Goal: Transaction & Acquisition: Purchase product/service

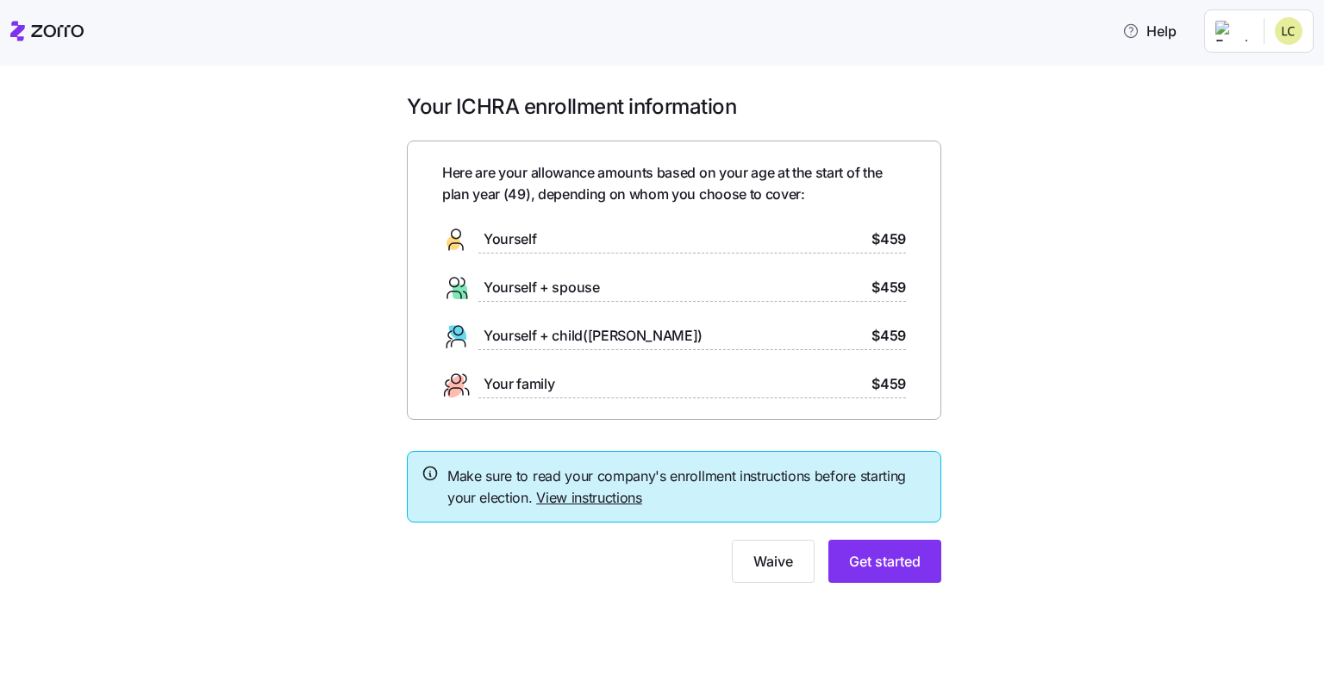
click at [595, 474] on link "View instructions" at bounding box center [589, 497] width 106 height 17
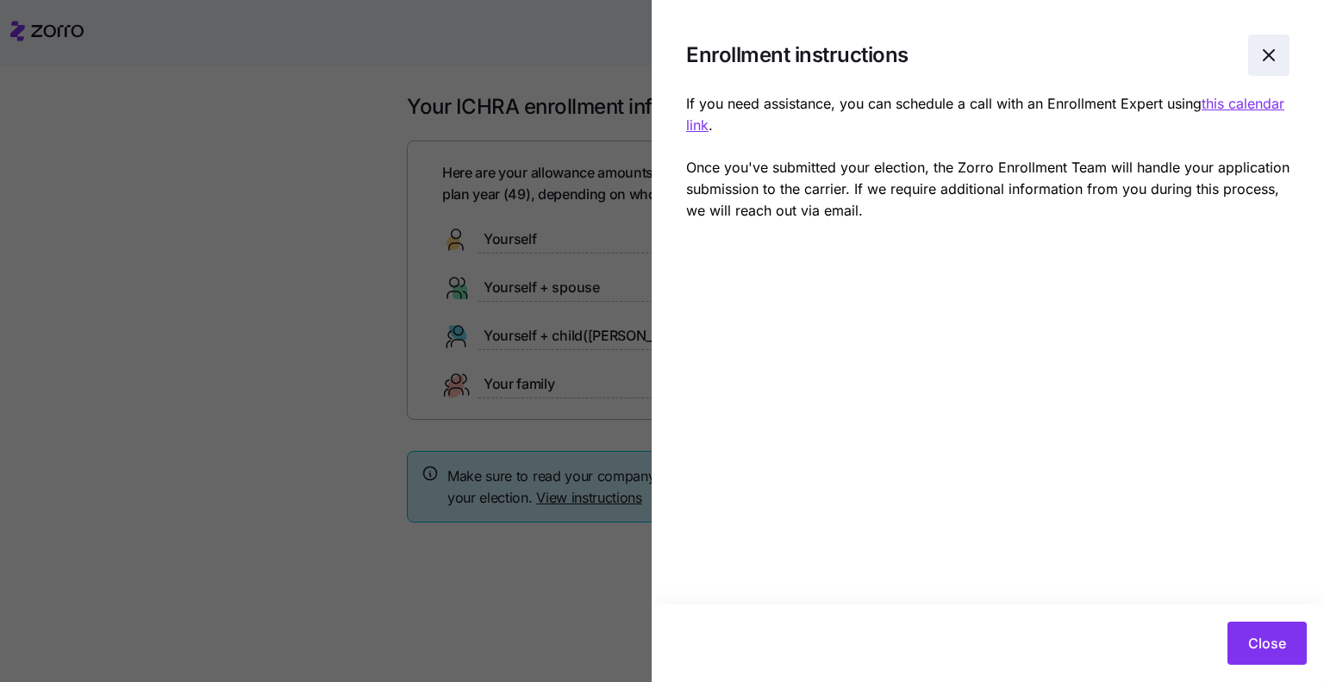
click at [1103, 58] on icon "button" at bounding box center [1269, 55] width 21 height 21
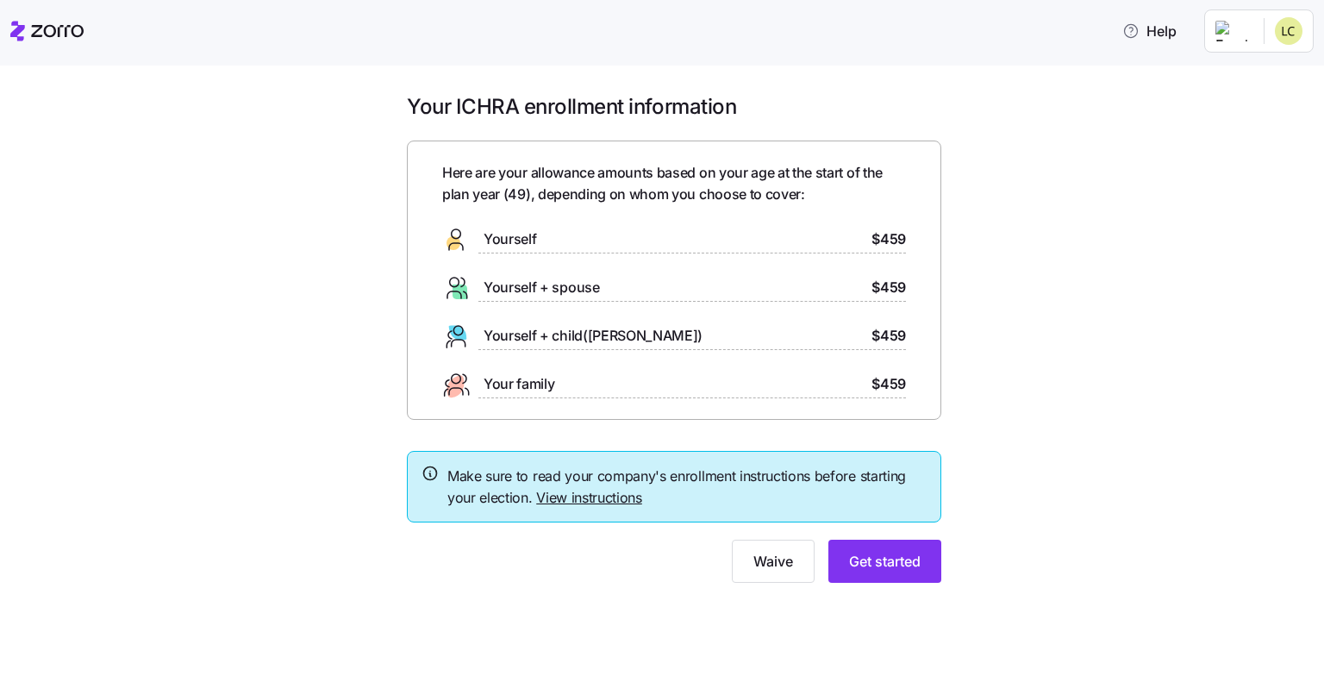
click at [893, 378] on span "$459" at bounding box center [889, 384] width 34 height 22
click at [880, 474] on span "Get started" at bounding box center [885, 561] width 72 height 21
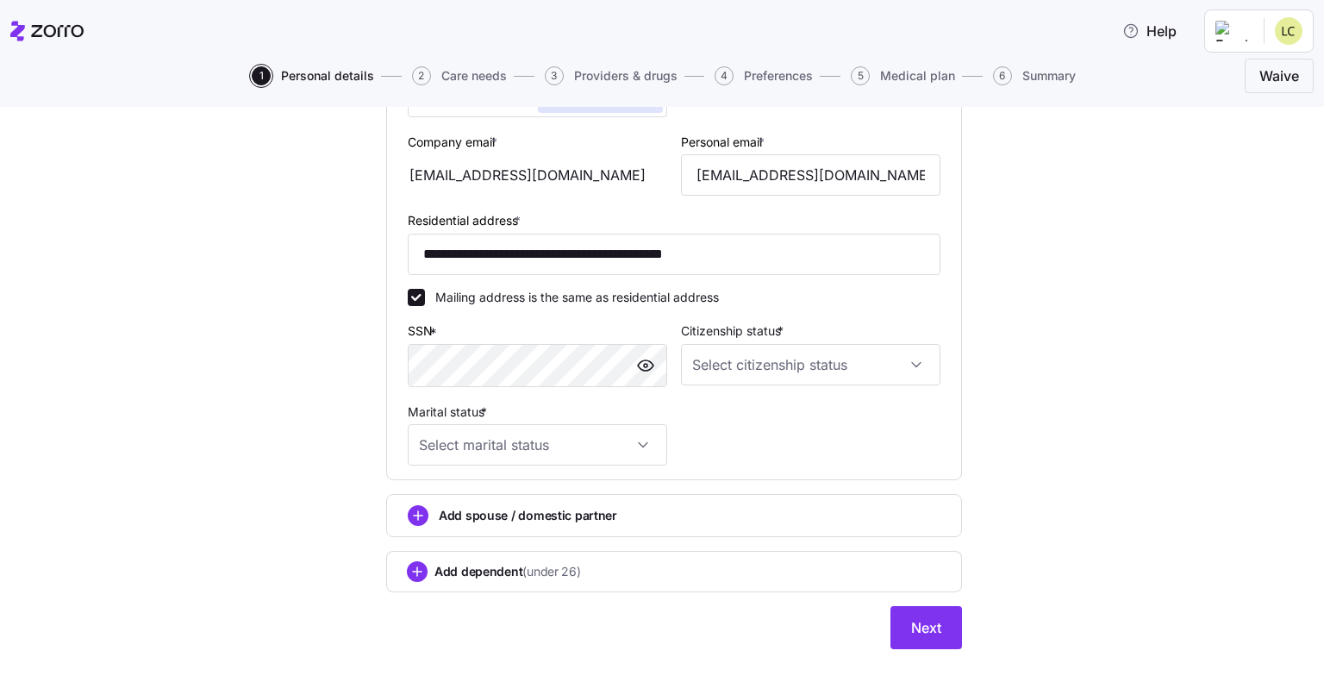
scroll to position [506, 0]
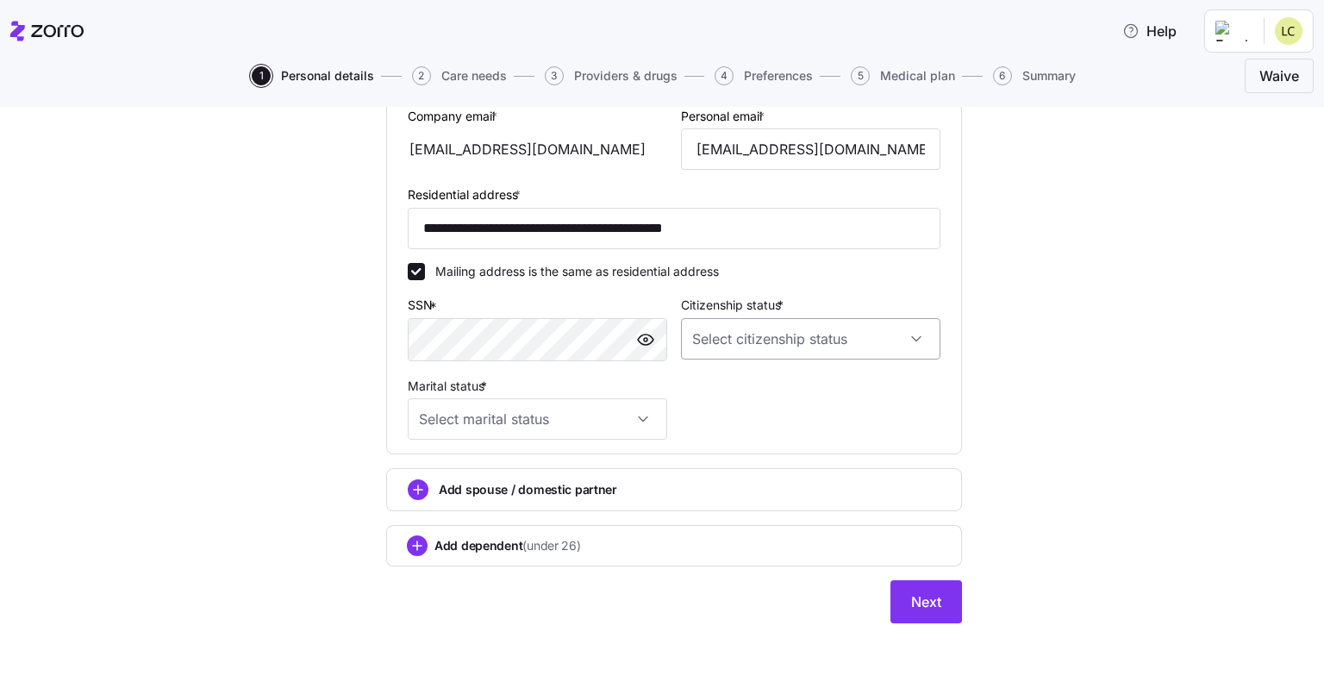
click at [704, 327] on input "Citizenship status *" at bounding box center [811, 338] width 260 height 41
click at [714, 393] on span "[DEMOGRAPHIC_DATA] citizen" at bounding box center [782, 388] width 175 height 19
type input "[DEMOGRAPHIC_DATA] citizen"
click at [729, 330] on input "[DEMOGRAPHIC_DATA] citizen" at bounding box center [811, 338] width 260 height 41
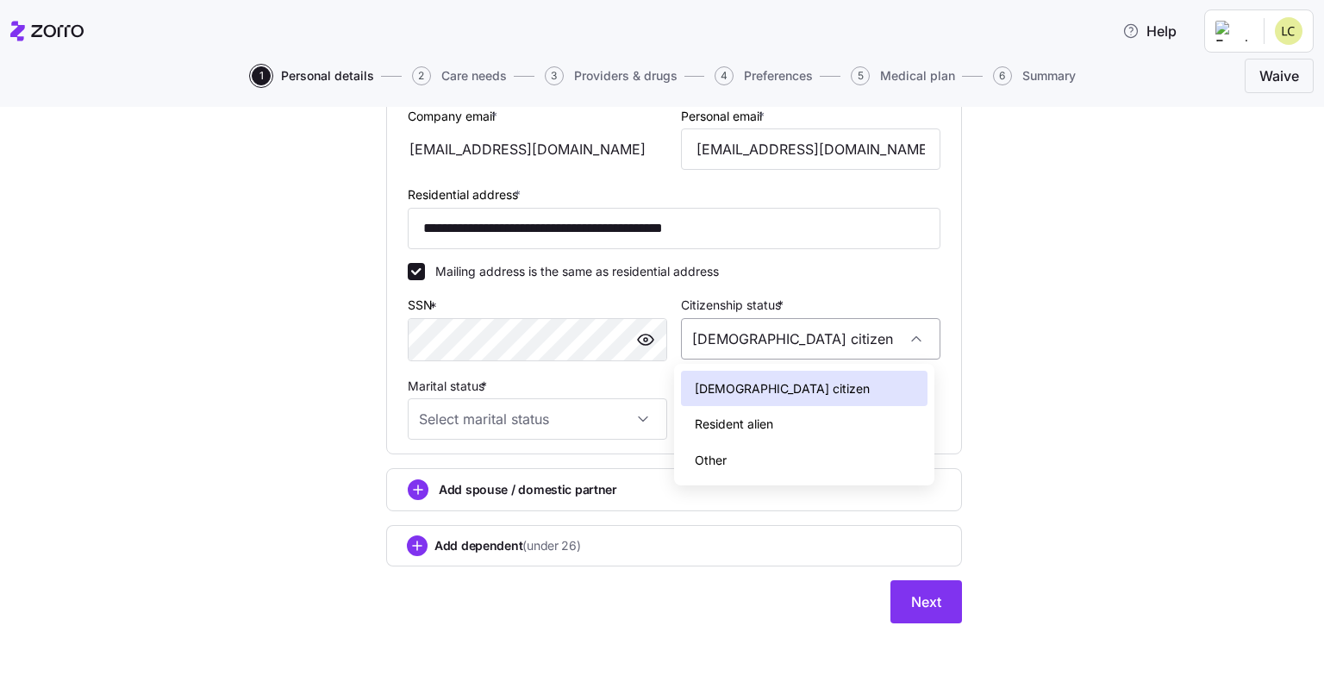
click at [729, 330] on input "[DEMOGRAPHIC_DATA] citizen" at bounding box center [811, 338] width 260 height 41
click at [588, 417] on input "Marital status *" at bounding box center [538, 418] width 260 height 41
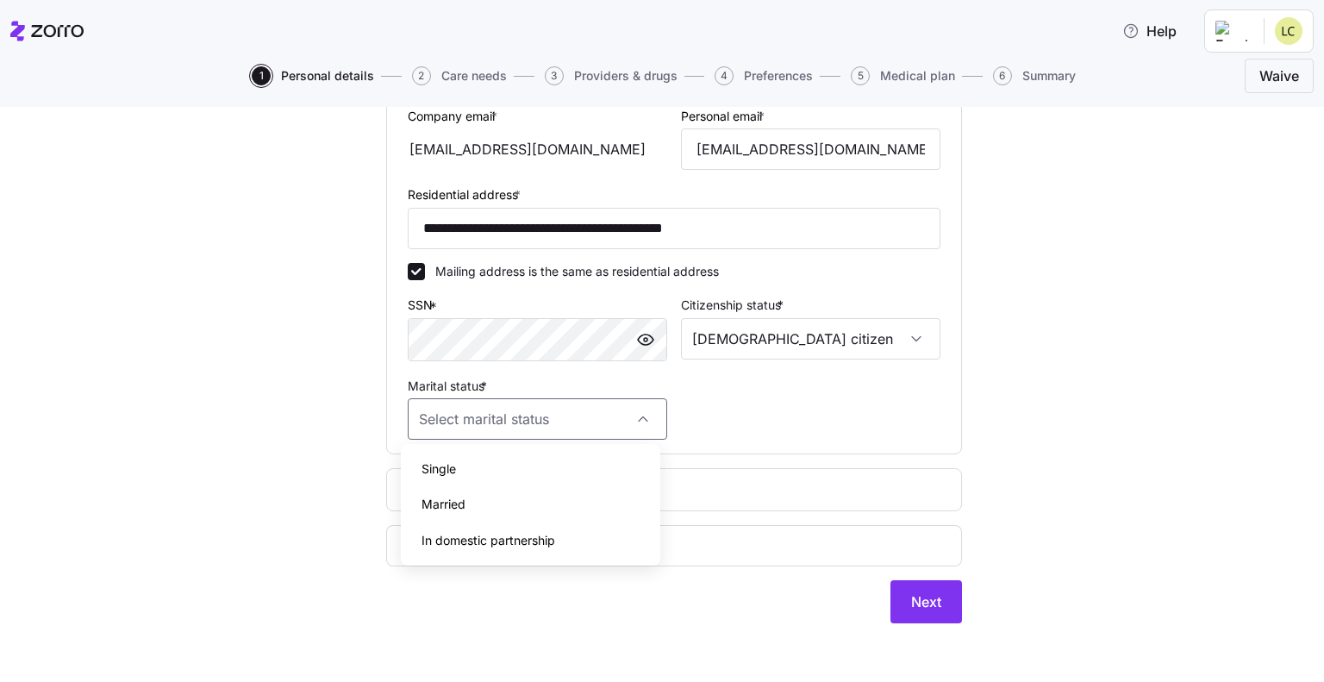
click at [458, 474] on span "Married" at bounding box center [444, 504] width 44 height 19
type input "Married"
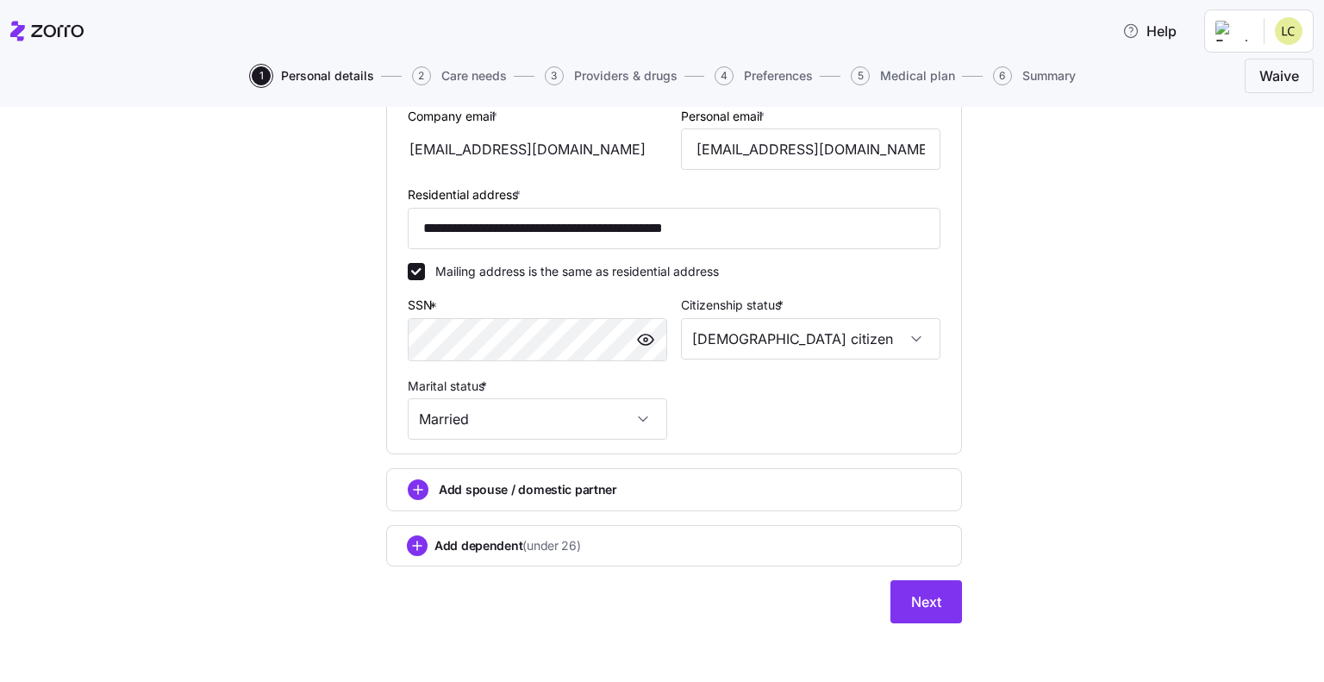
click at [497, 474] on span "Add spouse / domestic partner" at bounding box center [528, 489] width 178 height 17
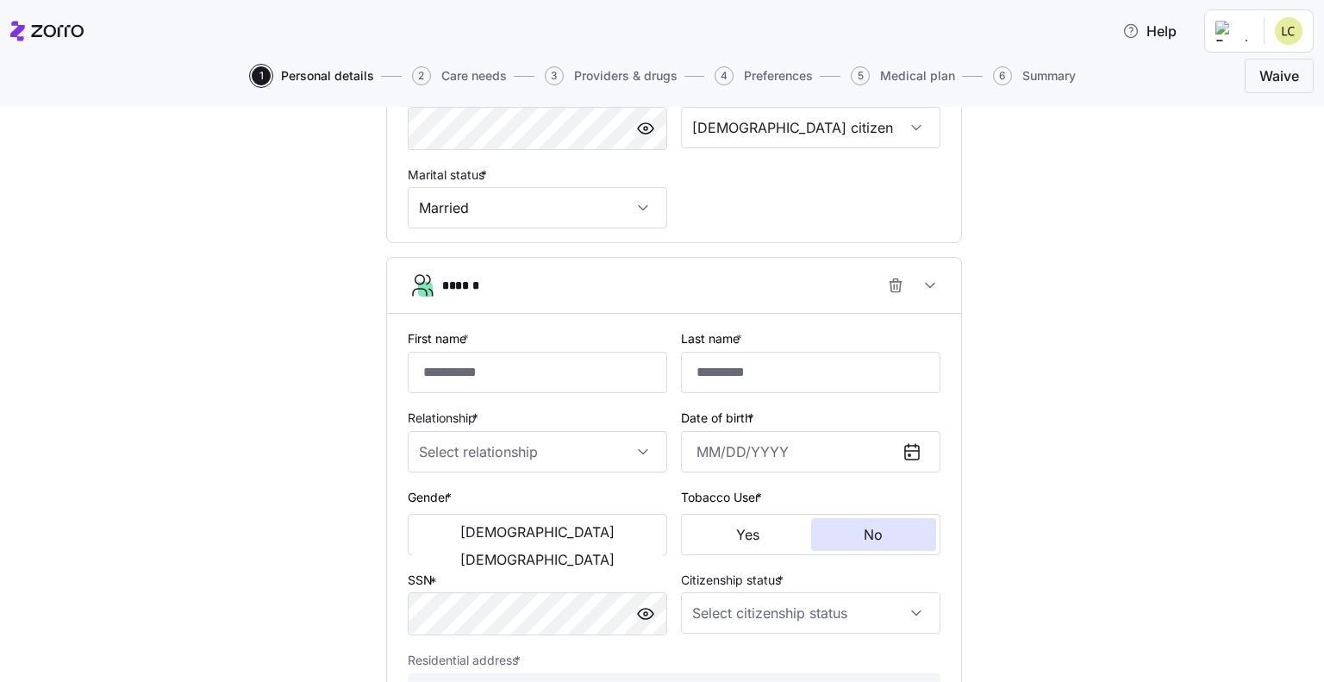
scroll to position [592, 0]
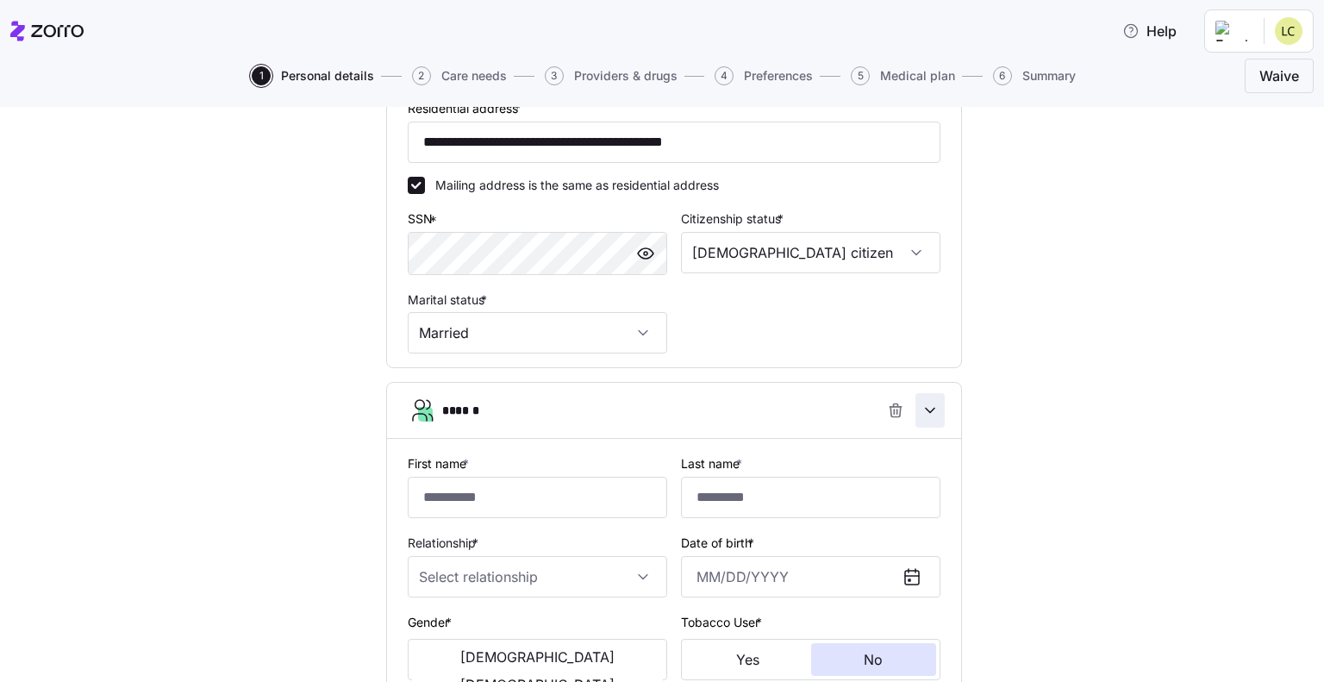
click at [923, 405] on icon "button" at bounding box center [930, 410] width 17 height 17
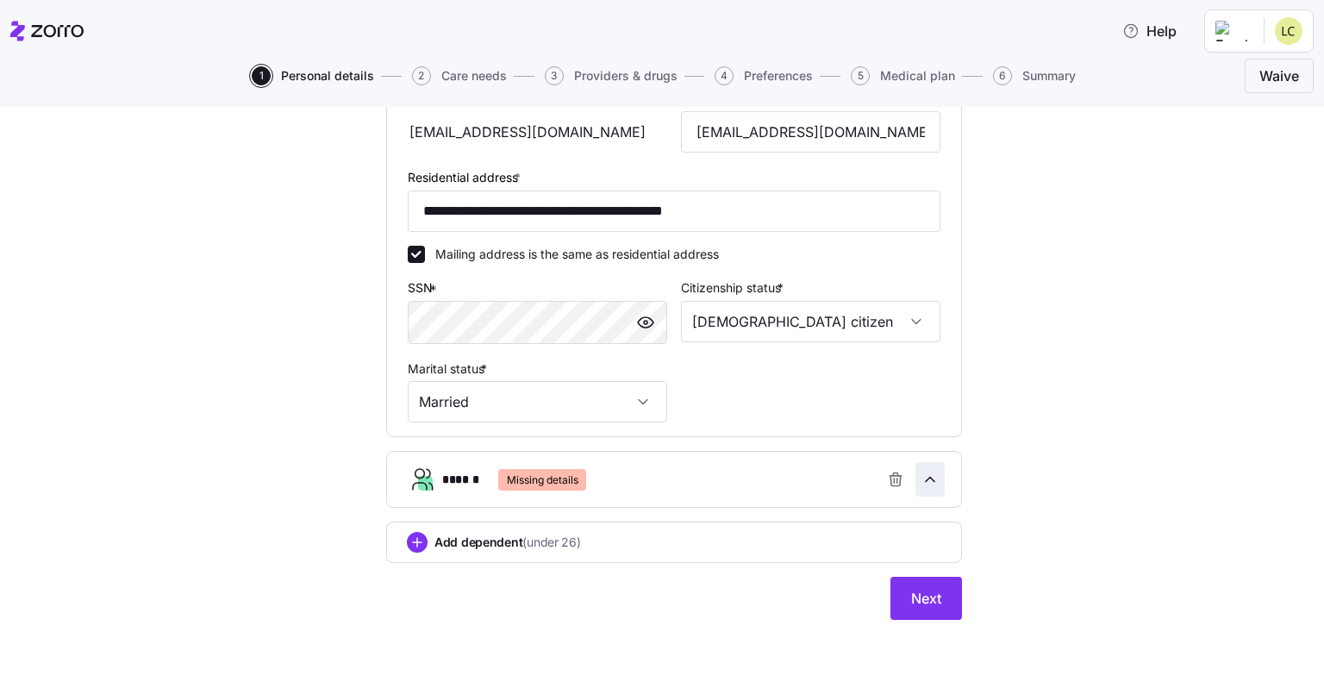
scroll to position [520, 0]
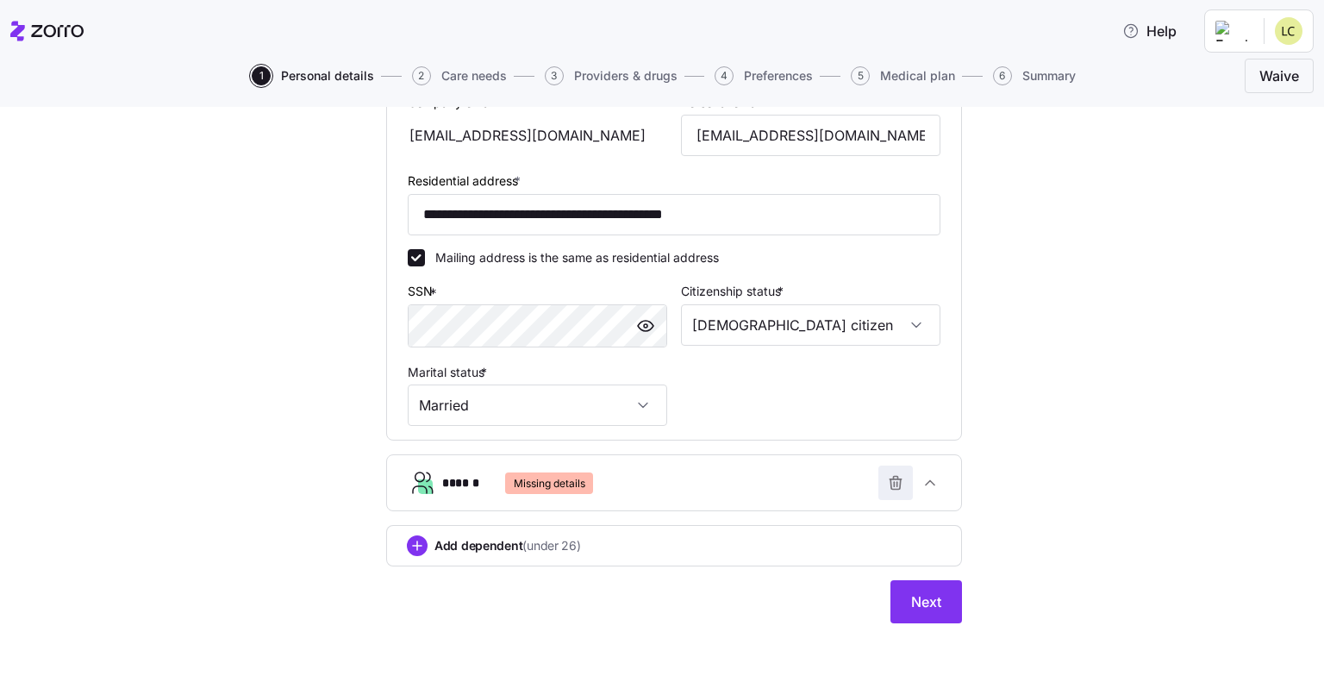
click at [893, 474] on icon "button" at bounding box center [895, 482] width 17 height 17
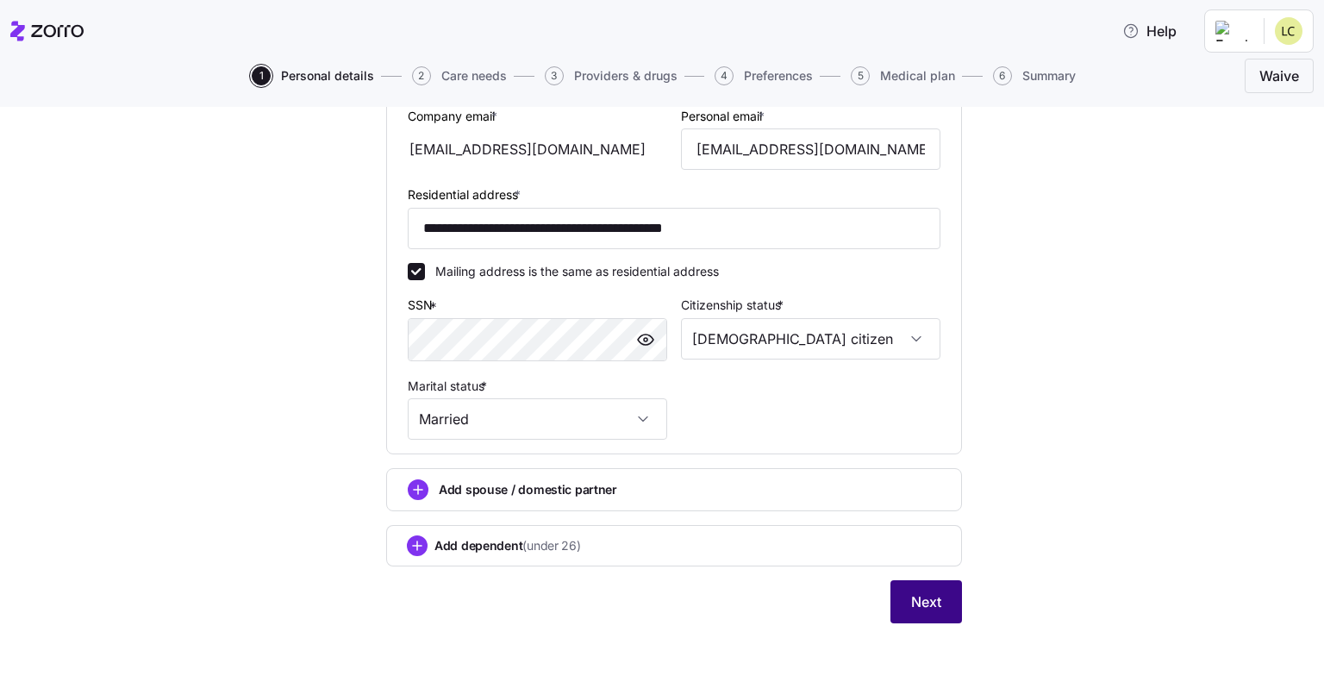
click at [938, 474] on button "Next" at bounding box center [927, 601] width 72 height 43
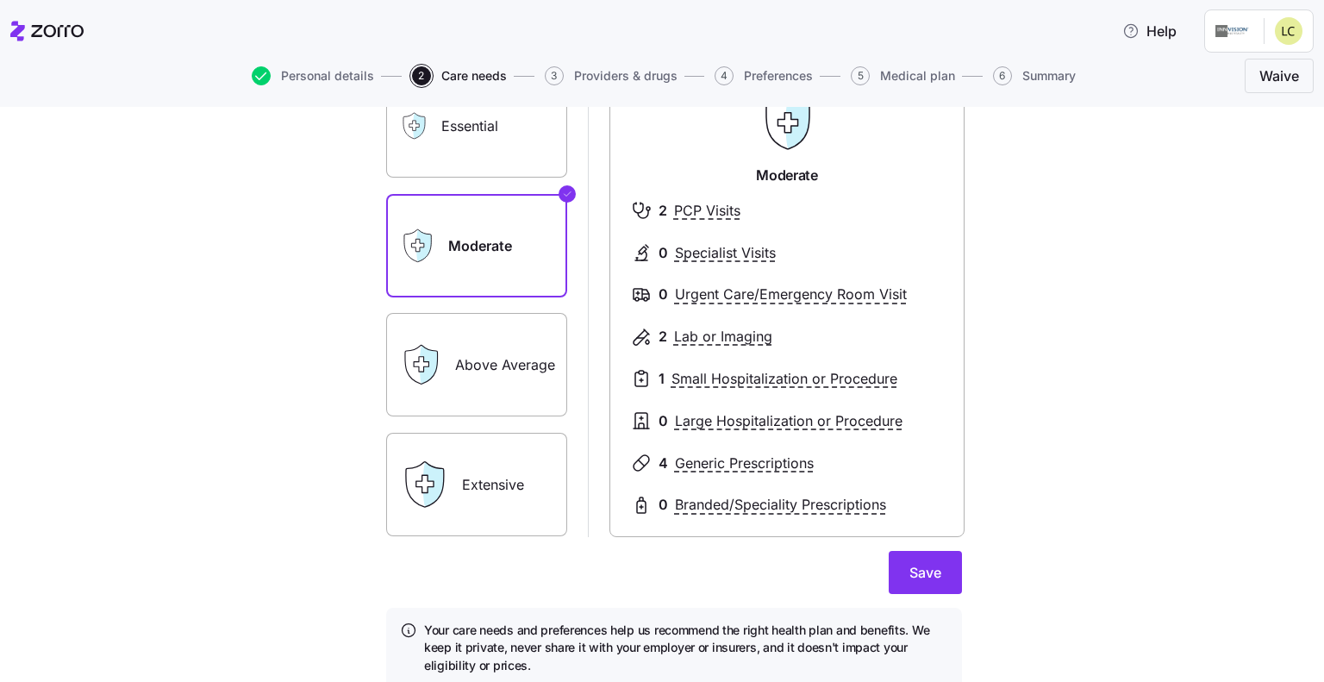
scroll to position [172, 0]
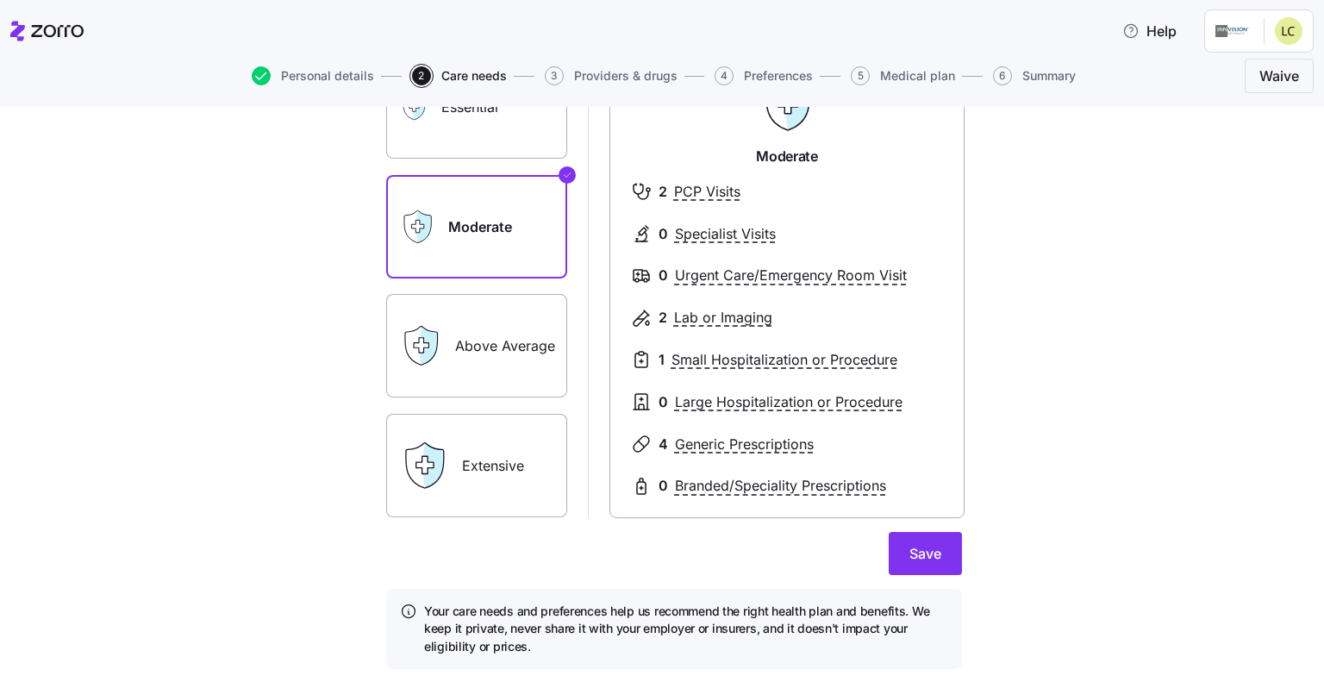
click at [504, 374] on label "Above Average" at bounding box center [476, 345] width 181 height 103
click at [0, 0] on input "Above Average" at bounding box center [0, 0] width 0 height 0
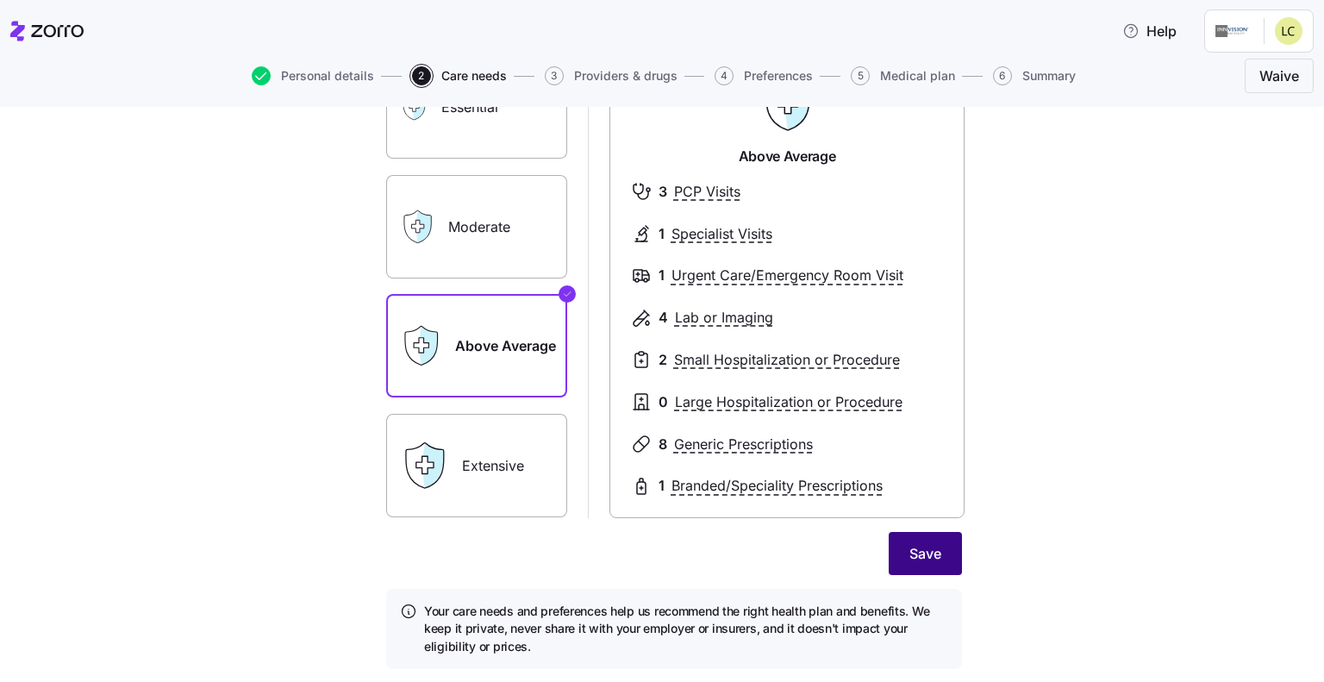
click at [923, 474] on span "Save" at bounding box center [926, 553] width 32 height 21
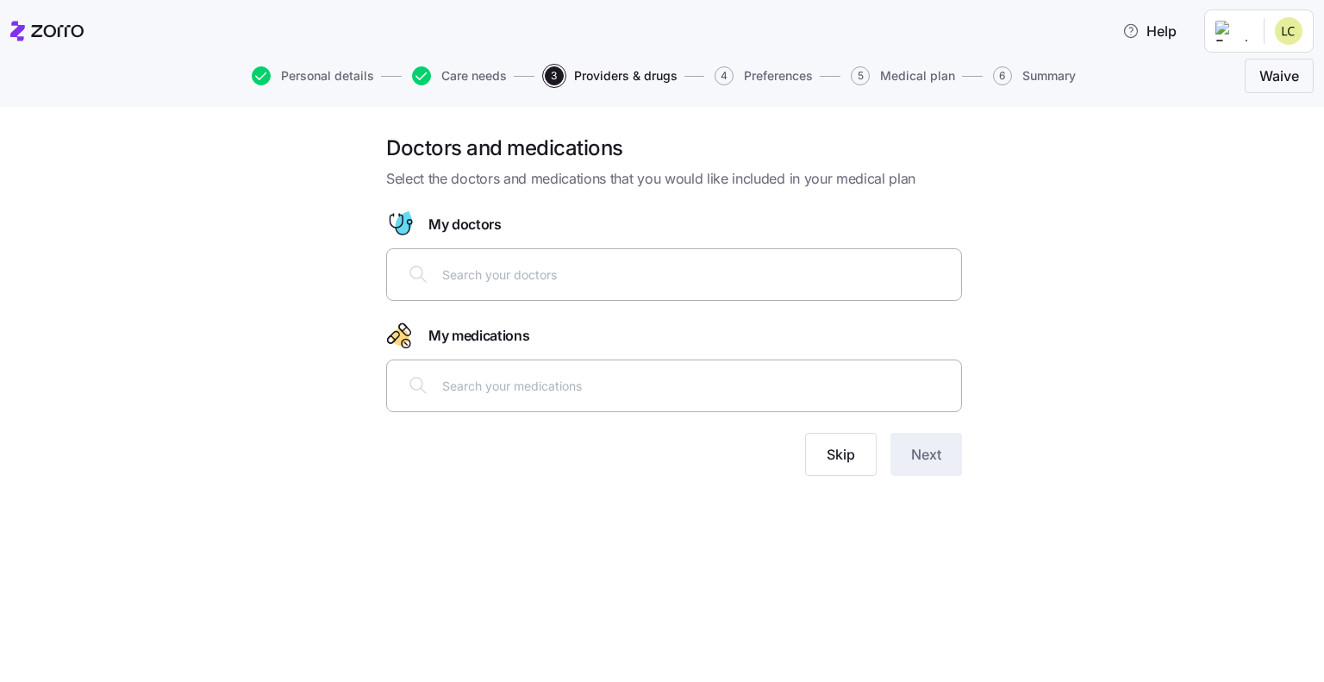
click at [460, 275] on input "text" at bounding box center [696, 274] width 509 height 19
click at [457, 278] on input "text" at bounding box center [696, 274] width 509 height 19
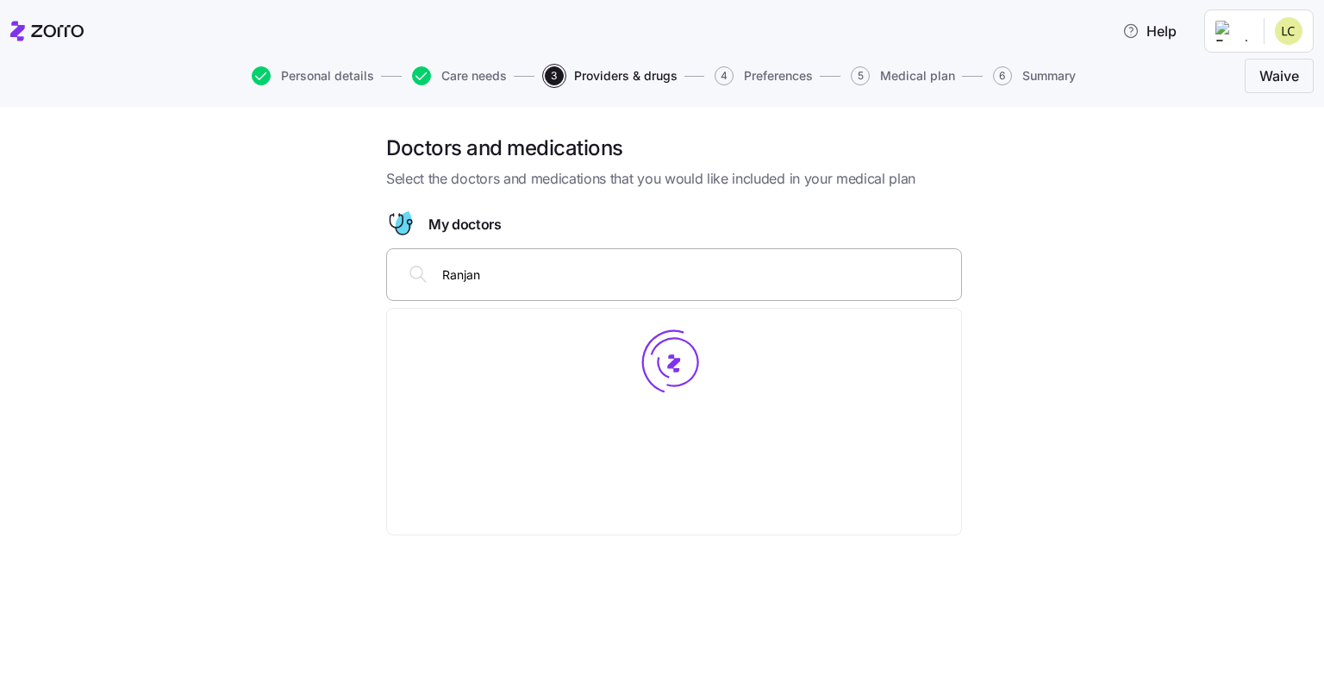
type input "Ranjan"
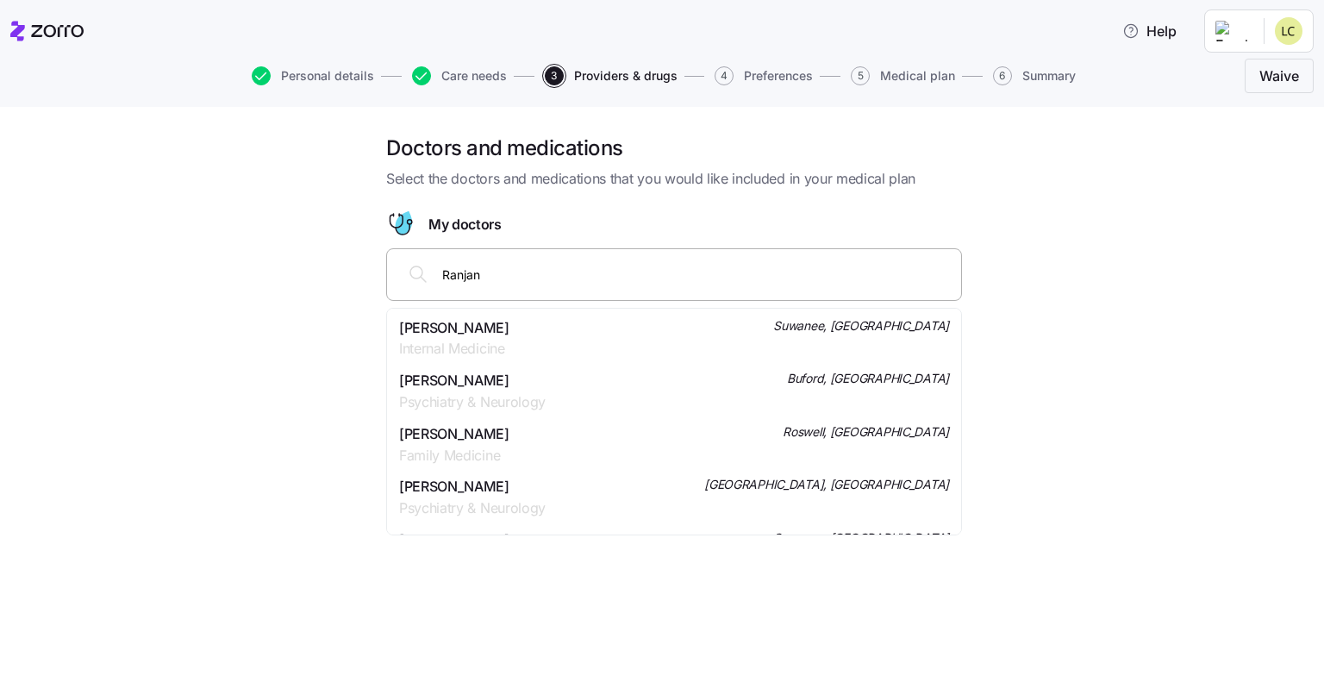
click at [457, 344] on span "Internal Medicine" at bounding box center [454, 349] width 110 height 22
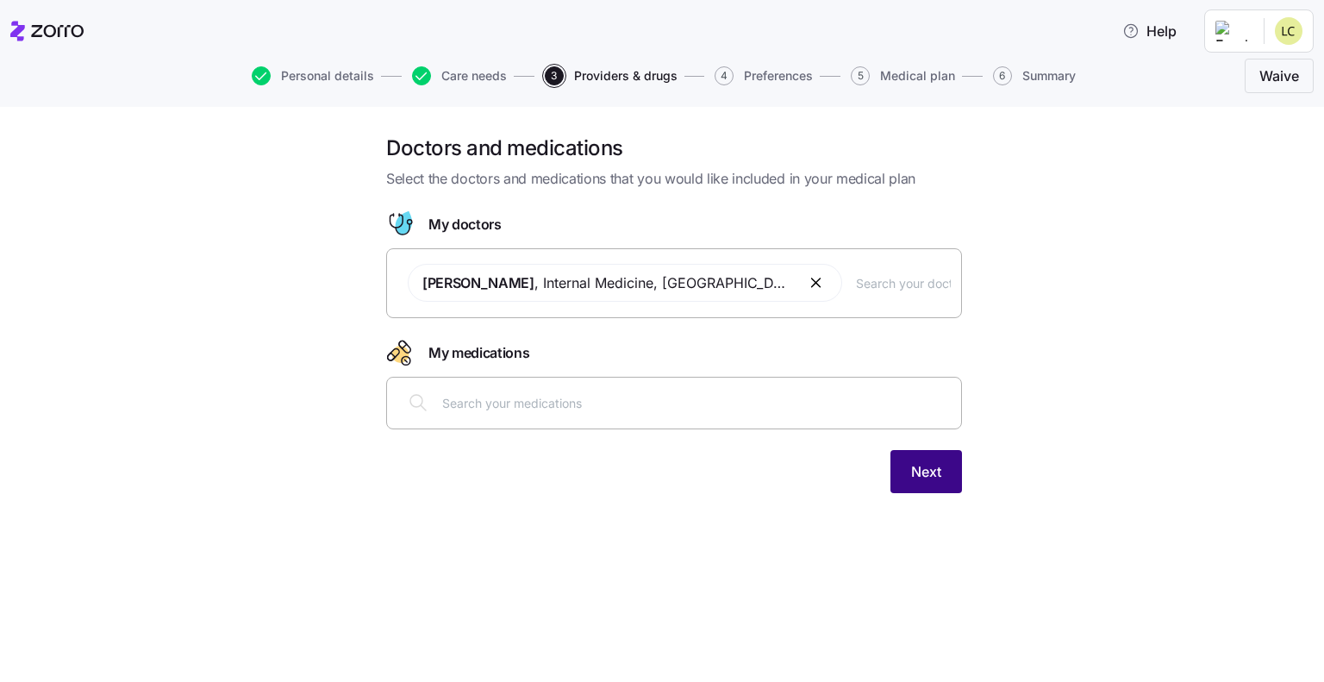
click at [931, 474] on button "Next" at bounding box center [927, 471] width 72 height 43
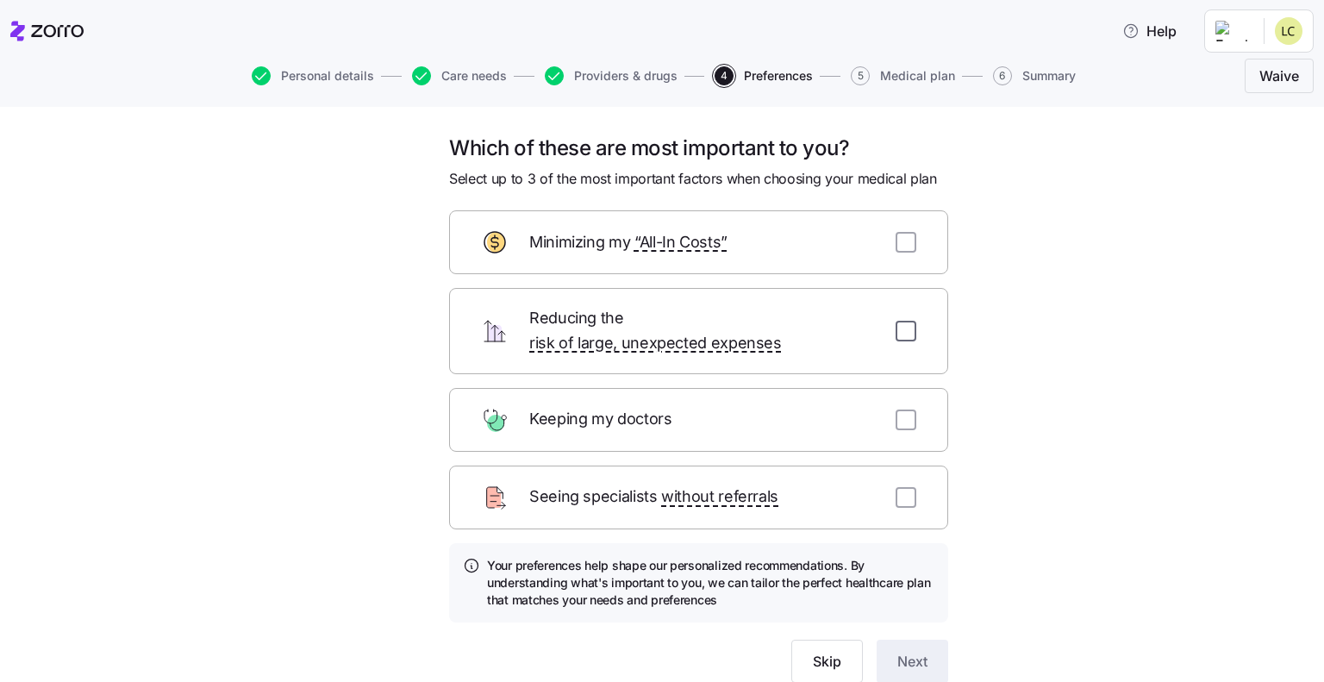
click at [897, 321] on input "checkbox" at bounding box center [906, 331] width 21 height 21
checkbox input "true"
click at [898, 474] on input "checkbox" at bounding box center [906, 497] width 21 height 21
checkbox input "true"
click at [900, 241] on input "checkbox" at bounding box center [906, 242] width 21 height 21
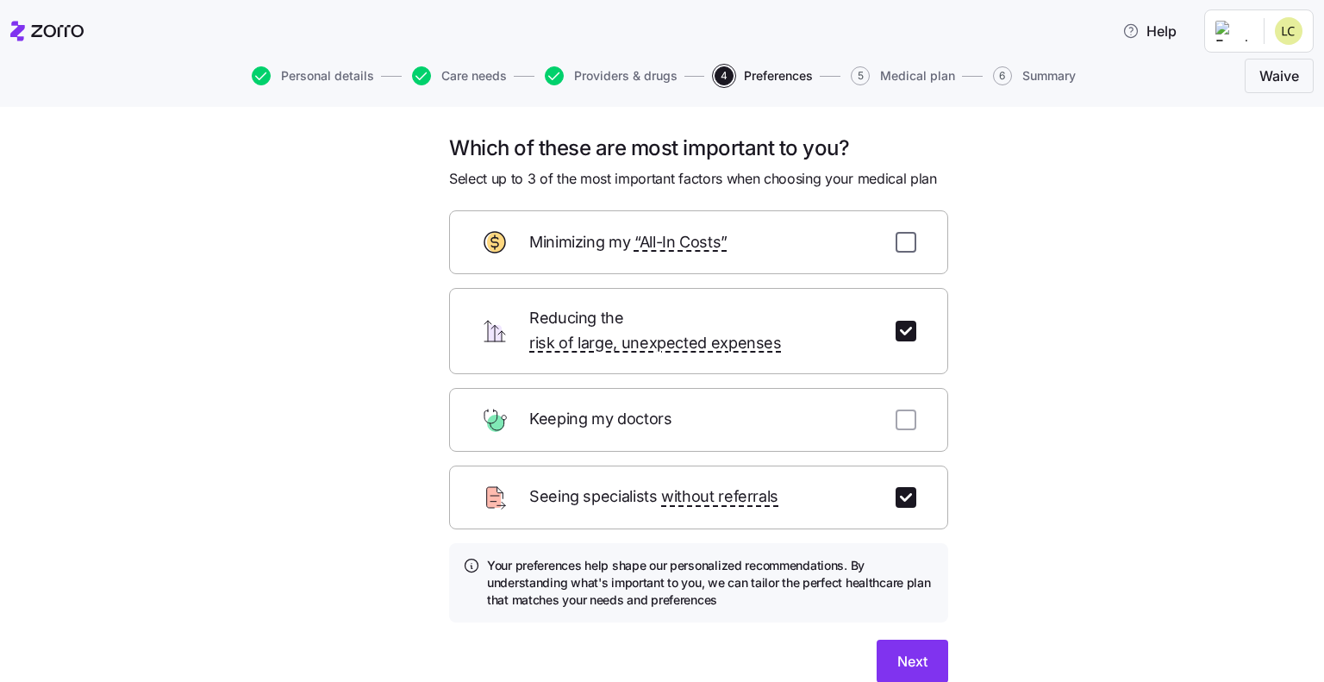
checkbox input "true"
click at [914, 474] on span "Next" at bounding box center [913, 661] width 30 height 21
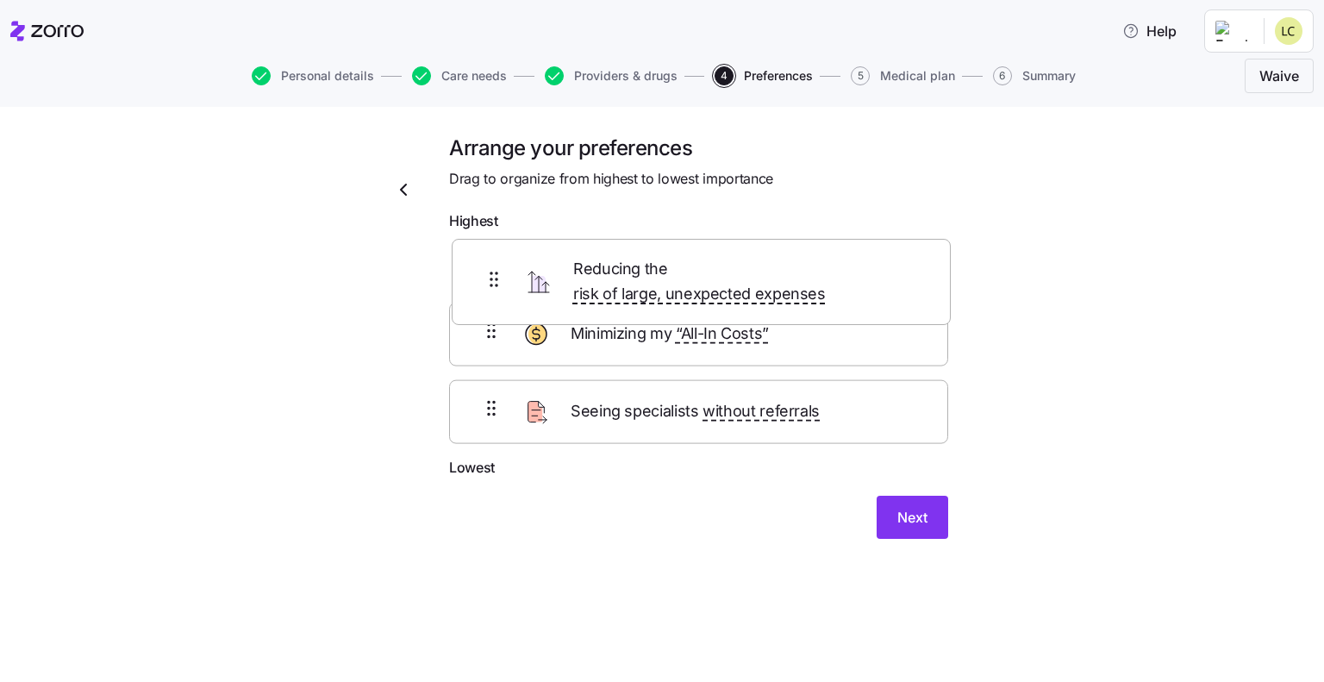
drag, startPoint x: 625, startPoint y: 361, endPoint x: 628, endPoint y: 275, distance: 86.3
click at [628, 275] on div "Minimizing my “All-In Costs” Reducing the risk of large, unexpected expenses Se…" at bounding box center [698, 348] width 499 height 219
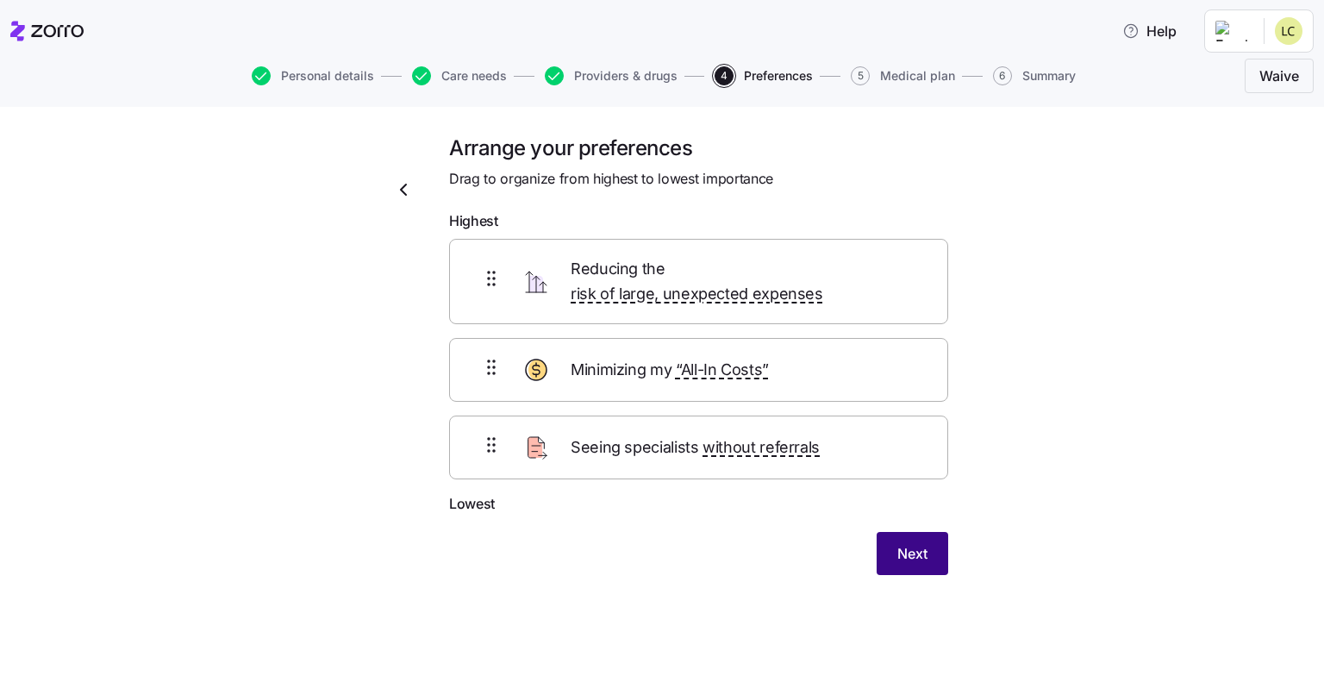
click at [910, 474] on span "Next" at bounding box center [913, 553] width 30 height 21
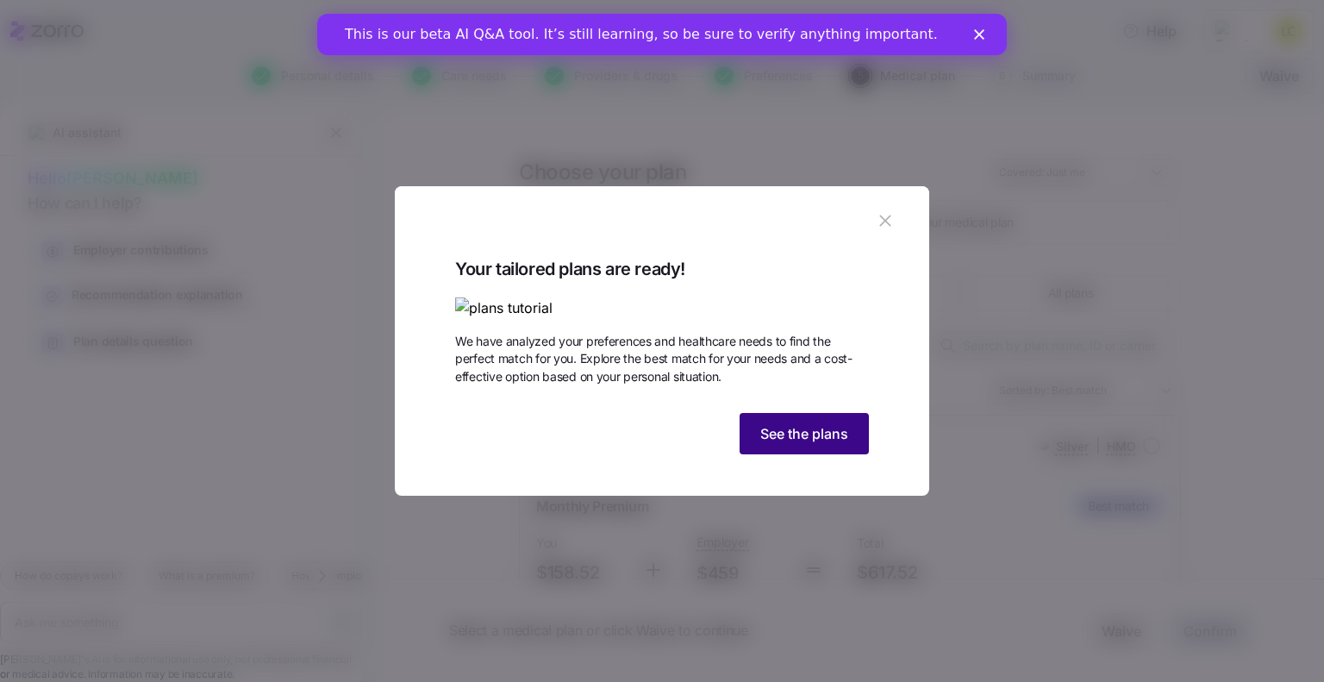
click at [806, 444] on span "See the plans" at bounding box center [804, 433] width 88 height 21
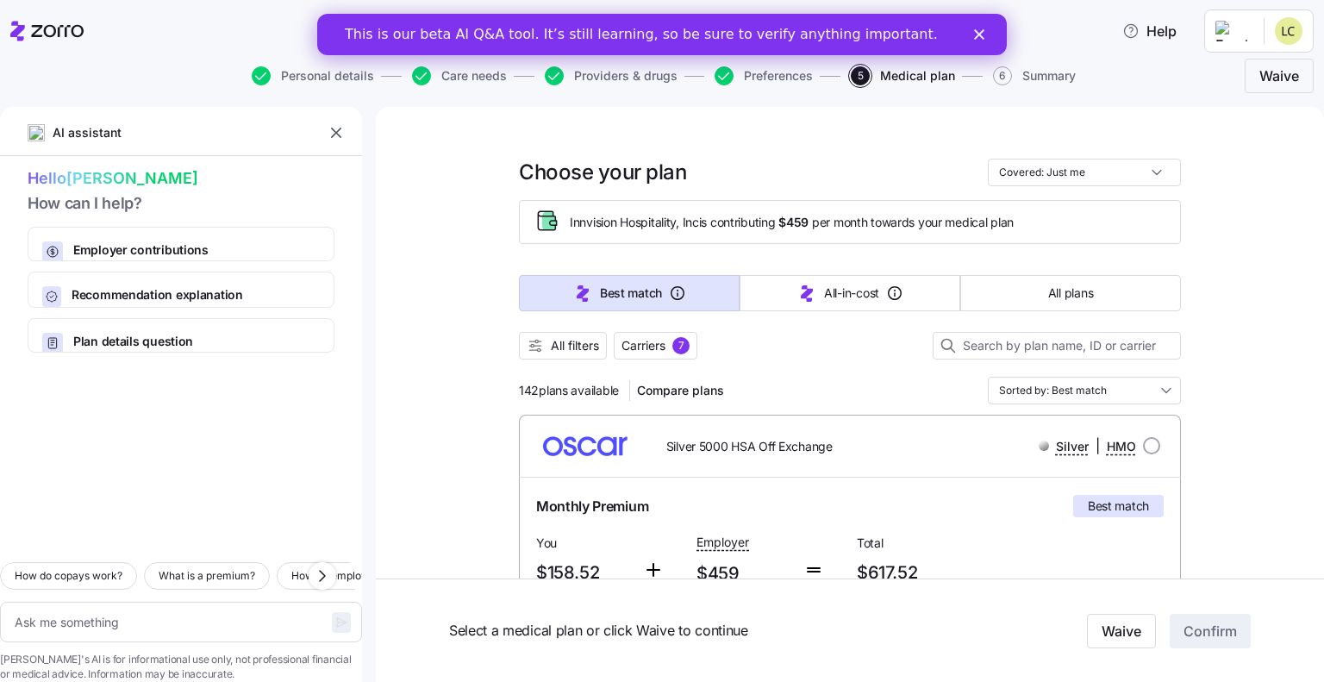
click at [976, 32] on icon "Close" at bounding box center [979, 34] width 10 height 10
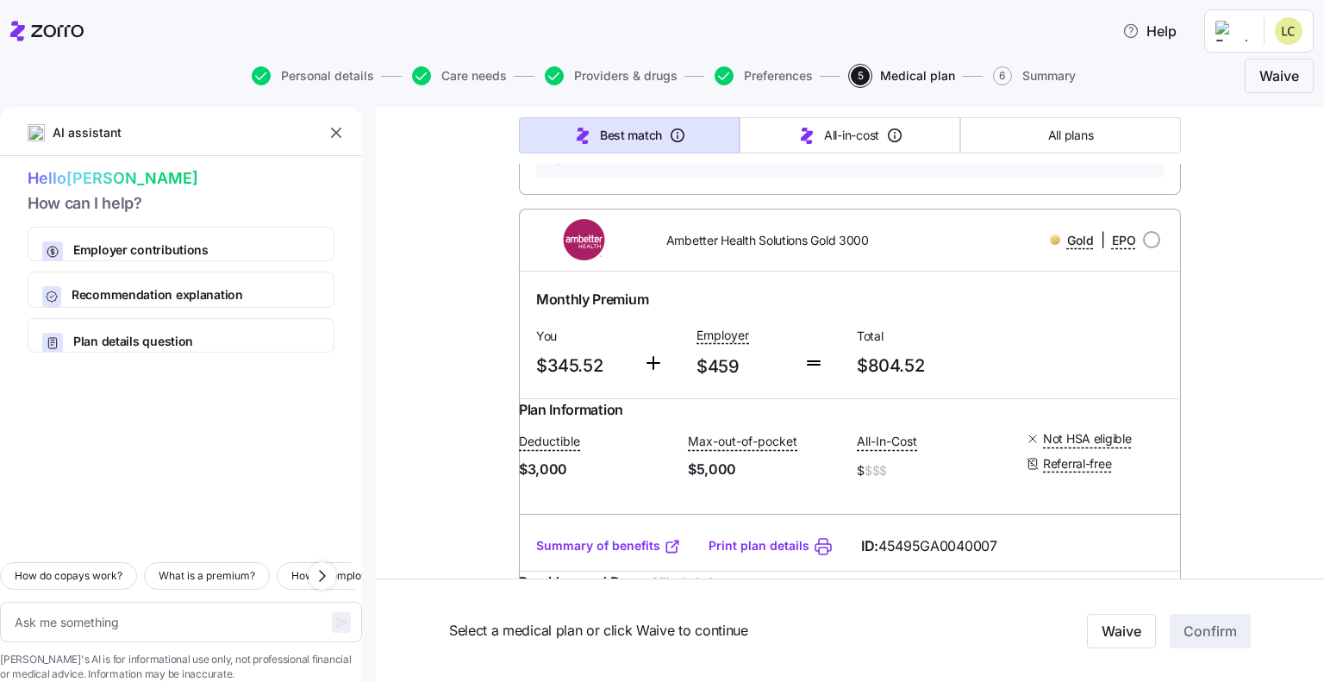
scroll to position [1897, 0]
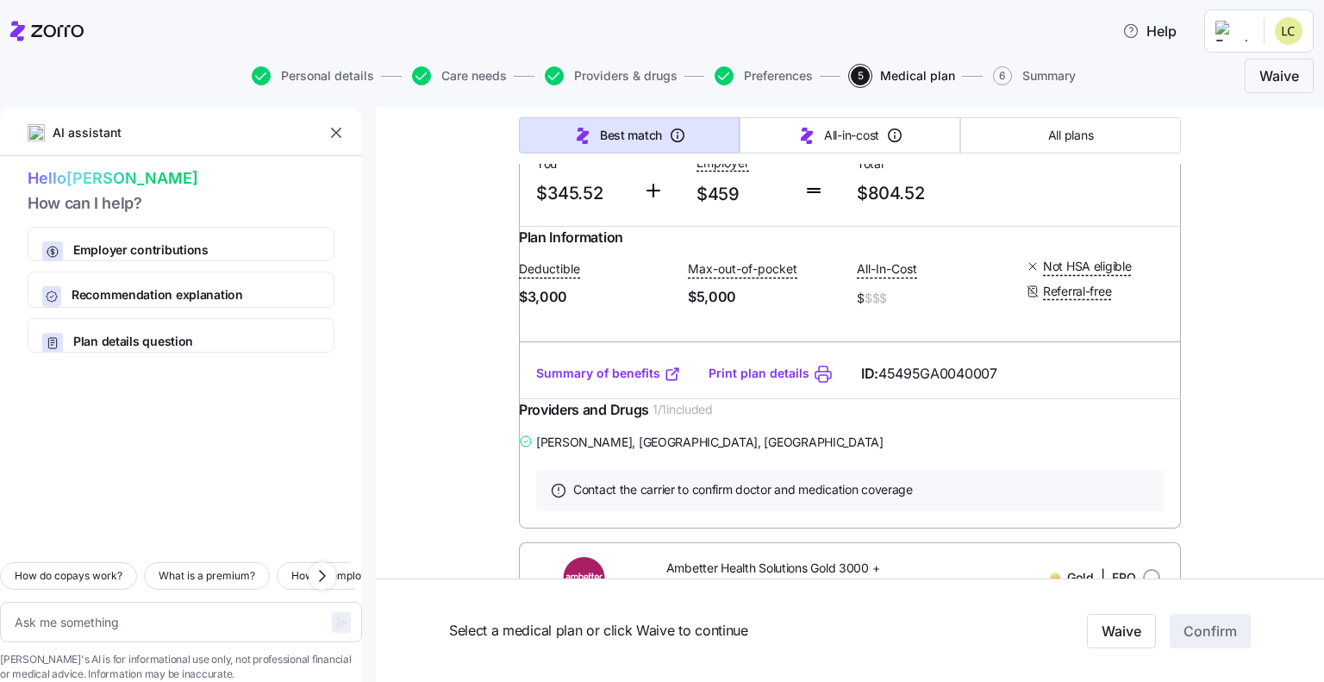
click at [593, 382] on link "Summary of benefits" at bounding box center [608, 373] width 145 height 17
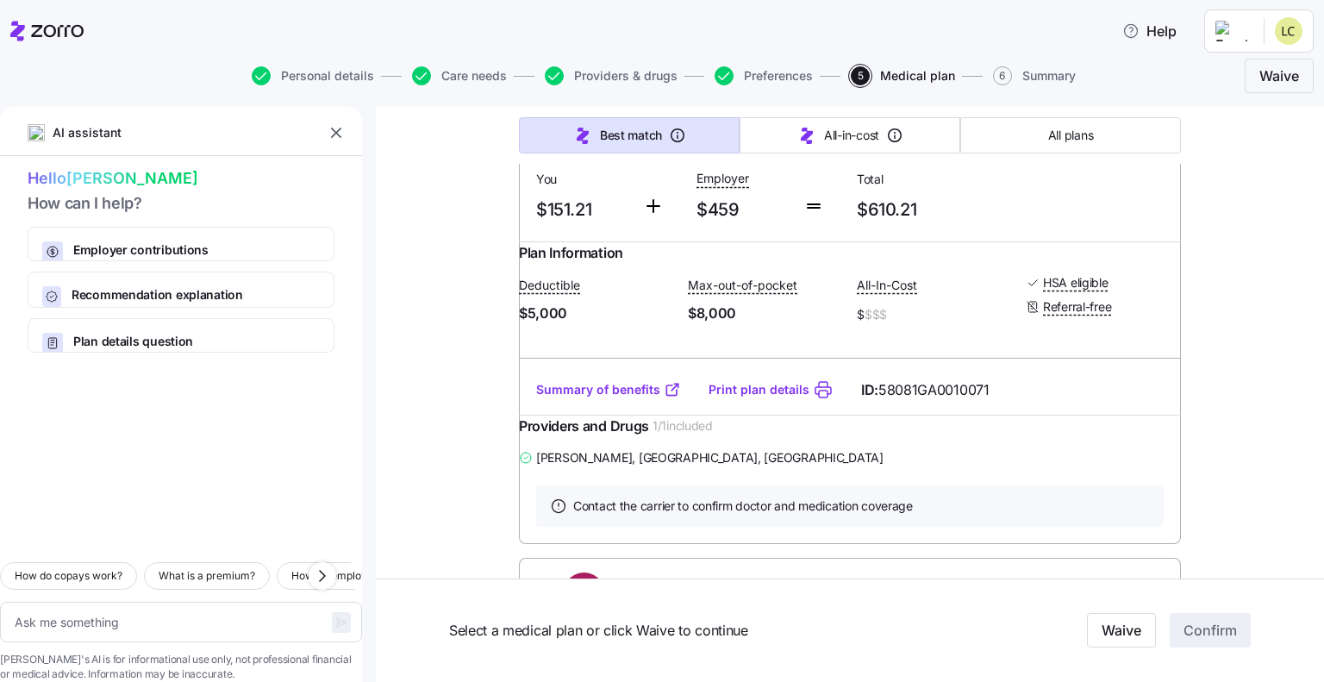
scroll to position [6466, 0]
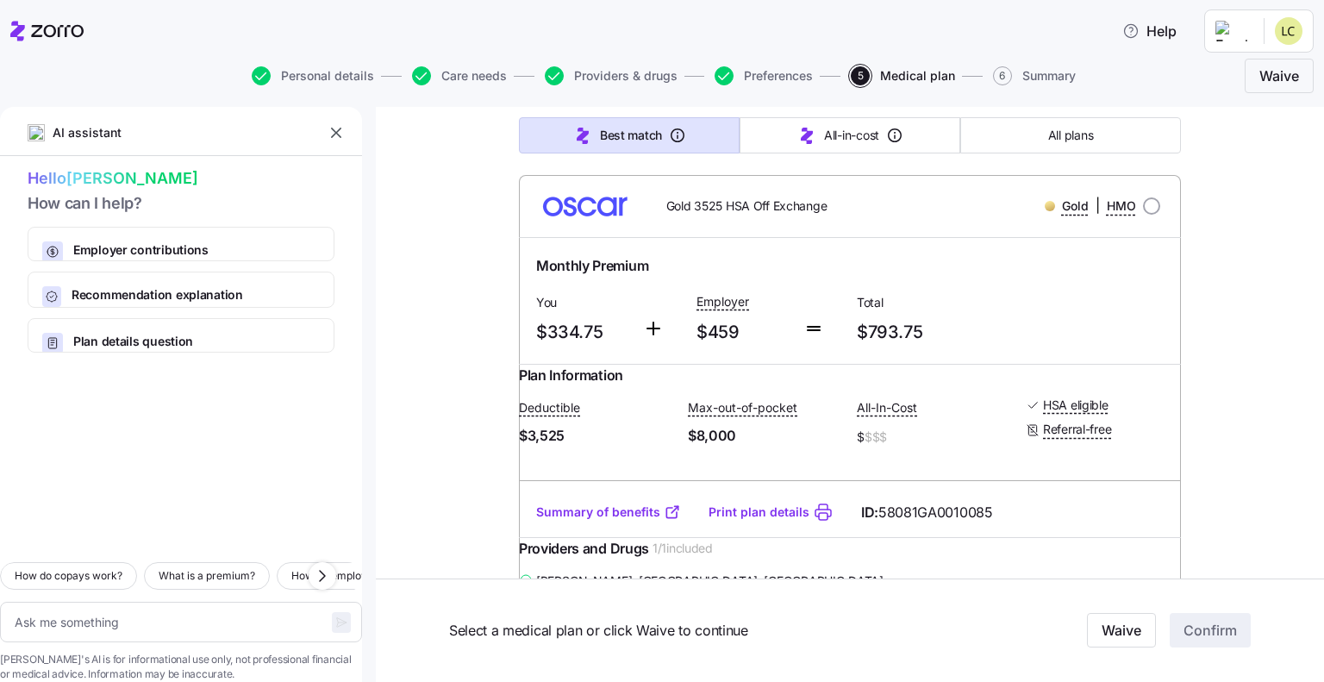
scroll to position [776, 0]
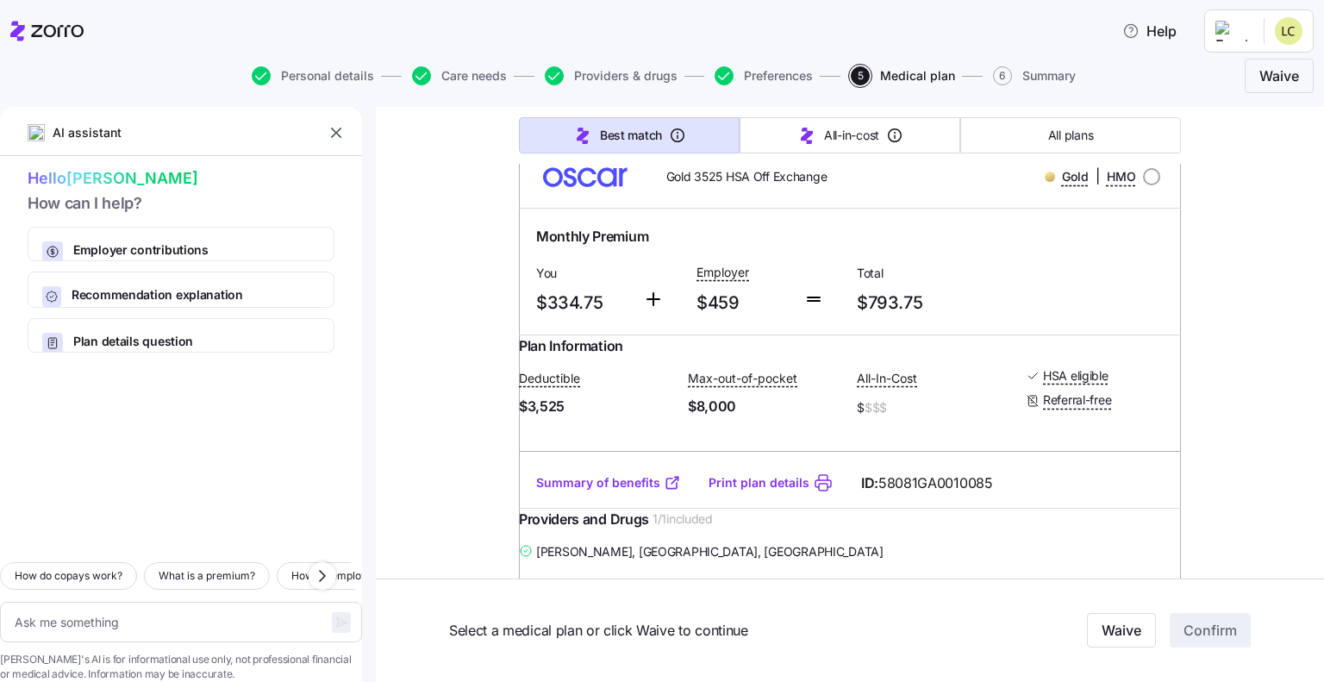
click at [721, 474] on link "Print plan details" at bounding box center [759, 482] width 101 height 17
type textarea "x"
click at [577, 474] on link "Summary of benefits" at bounding box center [608, 482] width 145 height 17
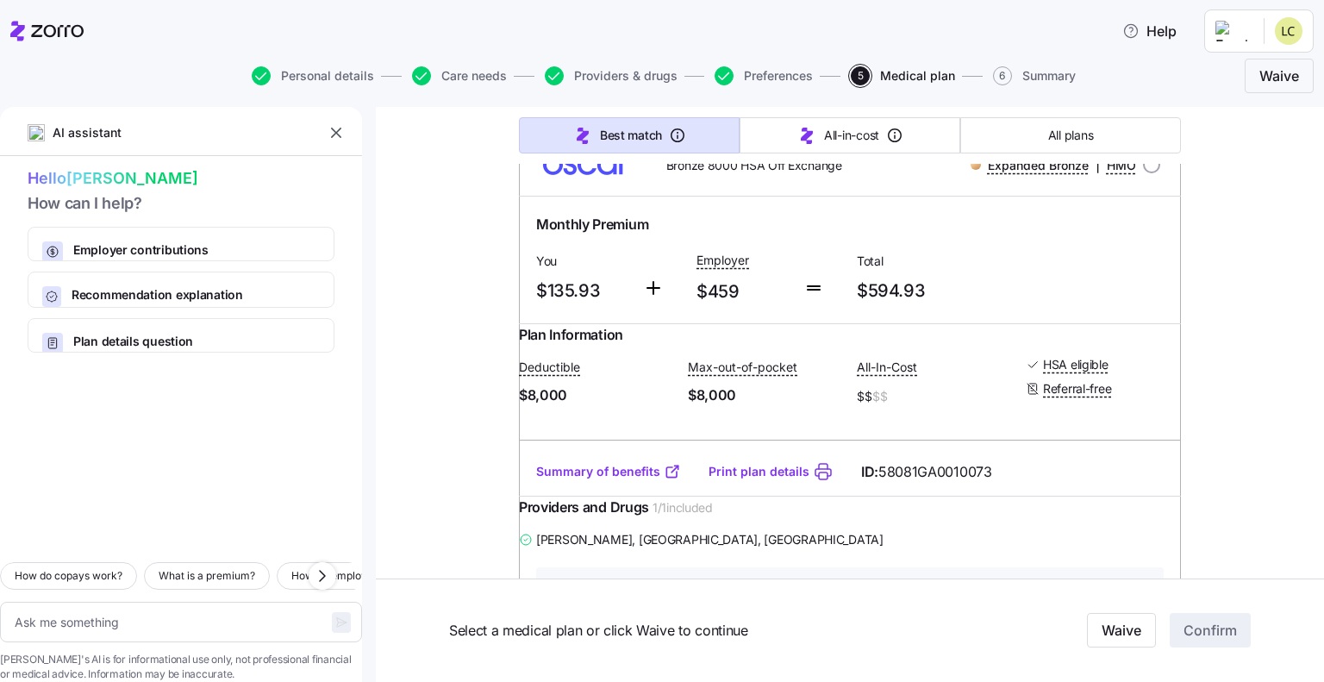
scroll to position [1379, 0]
